Goal: Transaction & Acquisition: Obtain resource

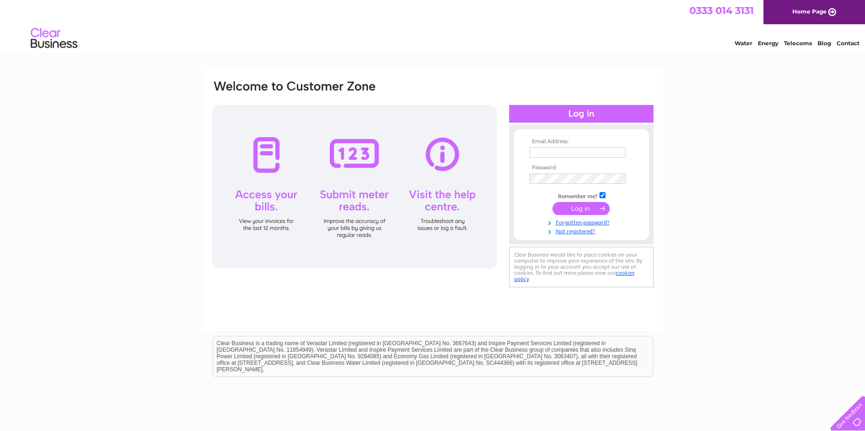
click at [542, 153] on input "text" at bounding box center [578, 152] width 96 height 10
type input "accounts@energyassets.co.uk"
click at [553, 203] on input "submit" at bounding box center [581, 209] width 57 height 13
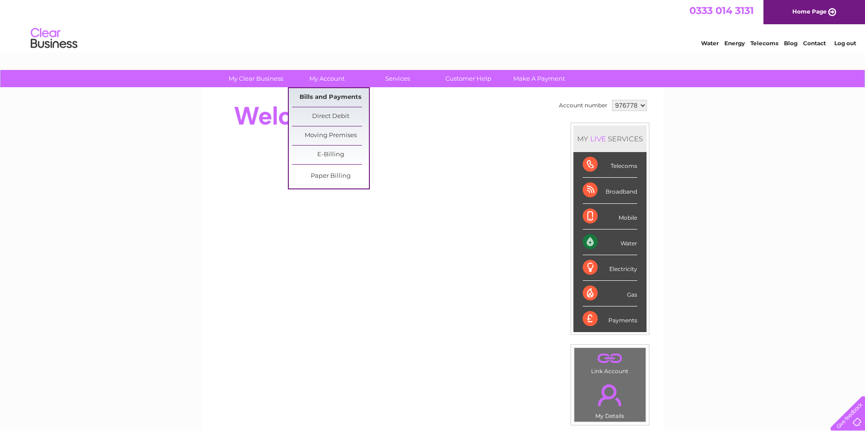
click at [321, 98] on link "Bills and Payments" at bounding box center [330, 97] width 77 height 19
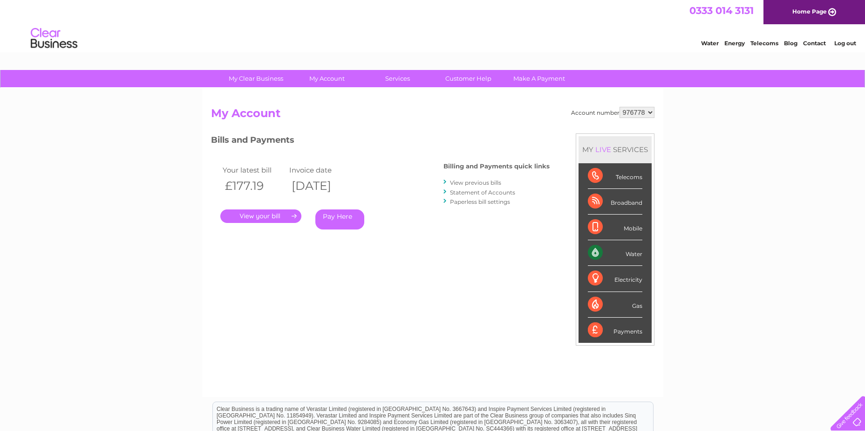
click at [271, 216] on link "." at bounding box center [260, 216] width 81 height 14
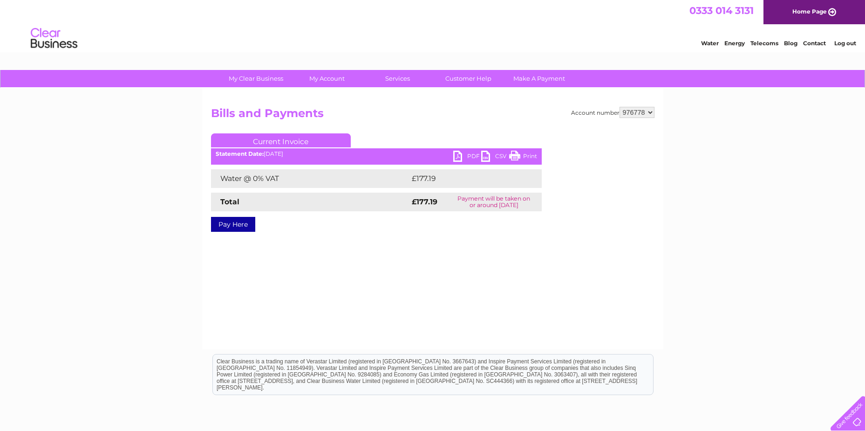
click at [471, 155] on link "PDF" at bounding box center [467, 158] width 28 height 14
click at [652, 111] on select "976778 982867" at bounding box center [637, 112] width 35 height 11
select select "982867"
click at [620, 107] on select "976778 982867" at bounding box center [637, 112] width 35 height 11
click at [470, 156] on link "PDF" at bounding box center [467, 158] width 28 height 14
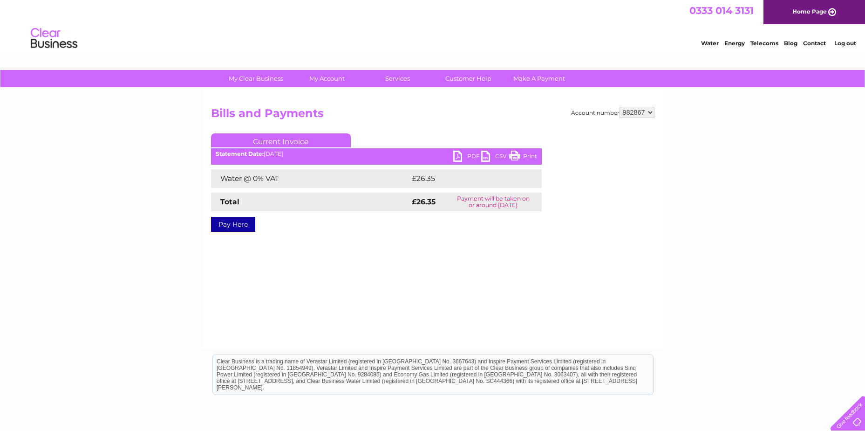
click at [848, 41] on link "Log out" at bounding box center [846, 43] width 22 height 7
